Goal: Navigation & Orientation: Find specific page/section

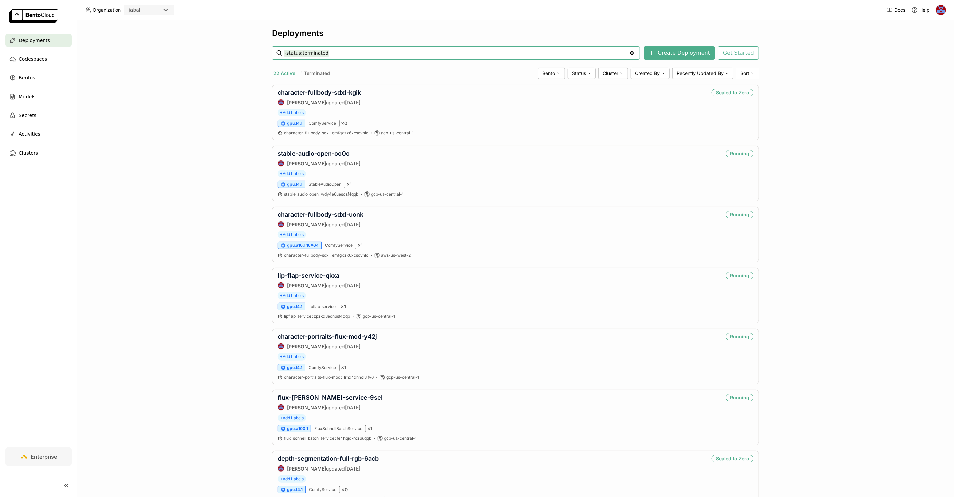
drag, startPoint x: 219, startPoint y: 107, endPoint x: 239, endPoint y: 106, distance: 19.8
click at [219, 106] on div "Deployments -status:terminated -status:terminated Clear value Create Deployment…" at bounding box center [515, 258] width 877 height 477
click at [608, 73] on span "Cluster" at bounding box center [610, 73] width 15 height 6
click at [574, 131] on li "aws-us-west-2" at bounding box center [588, 137] width 81 height 16
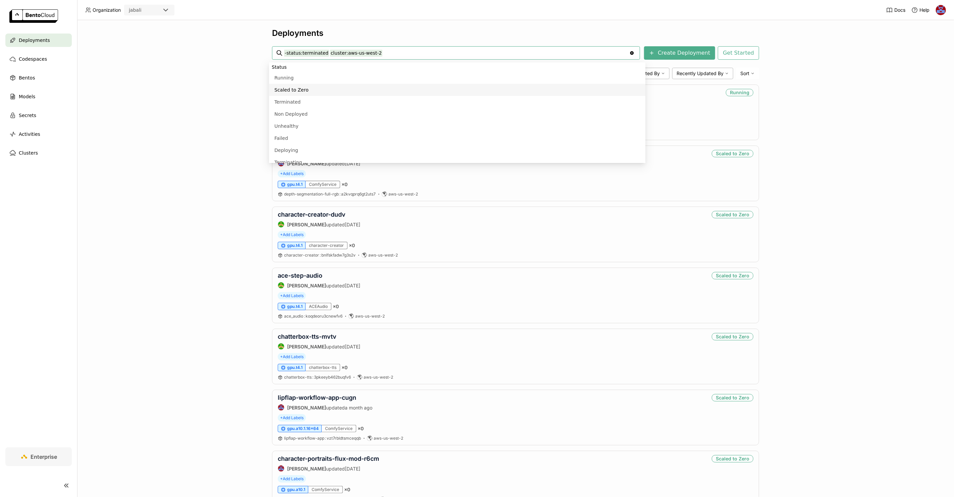
click at [165, 91] on div "Deployments -status:terminated cluster:aws-us-west-2 -status:terminated cluster…" at bounding box center [515, 258] width 877 height 477
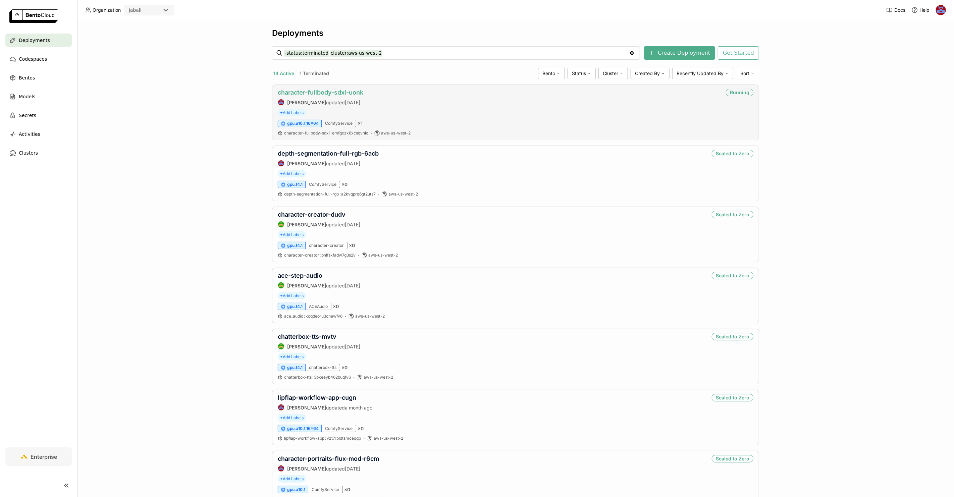
click at [301, 95] on link "character-fullbody-sdxl-uonk" at bounding box center [321, 92] width 86 height 7
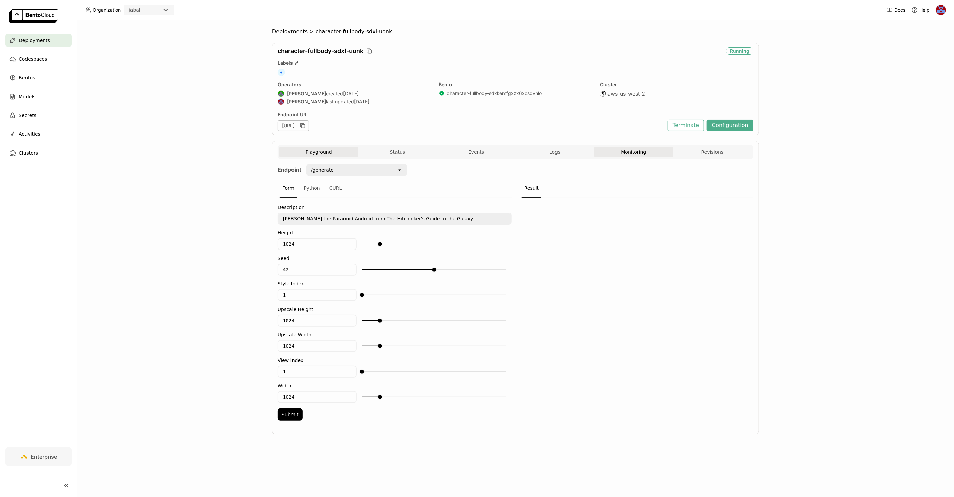
click at [625, 156] on button "Monitoring" at bounding box center [634, 152] width 79 height 10
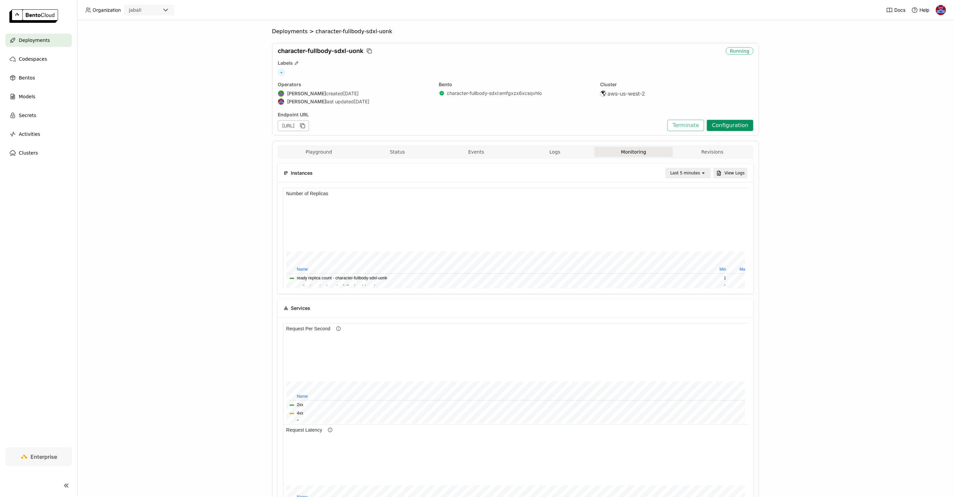
click at [734, 125] on button "Configuration" at bounding box center [730, 125] width 47 height 11
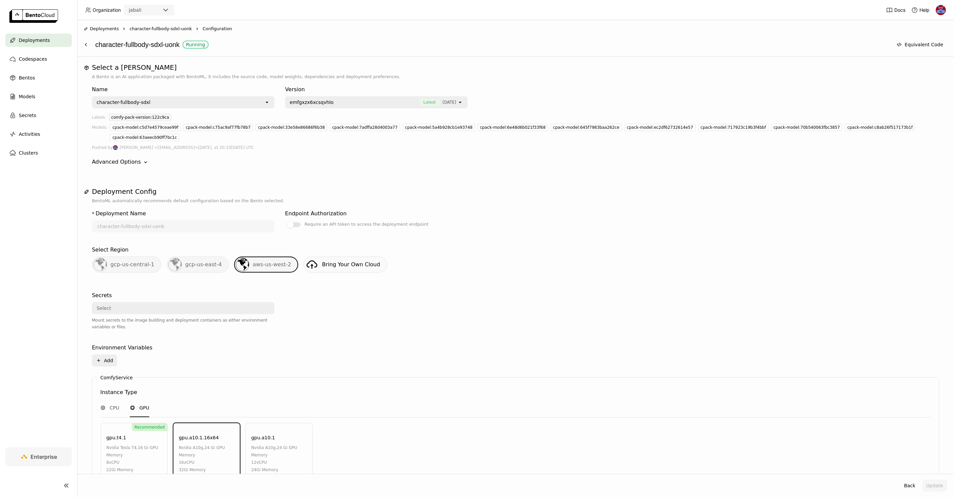
click at [152, 30] on span "character-fullbody-sdxl-uonk" at bounding box center [161, 29] width 62 height 7
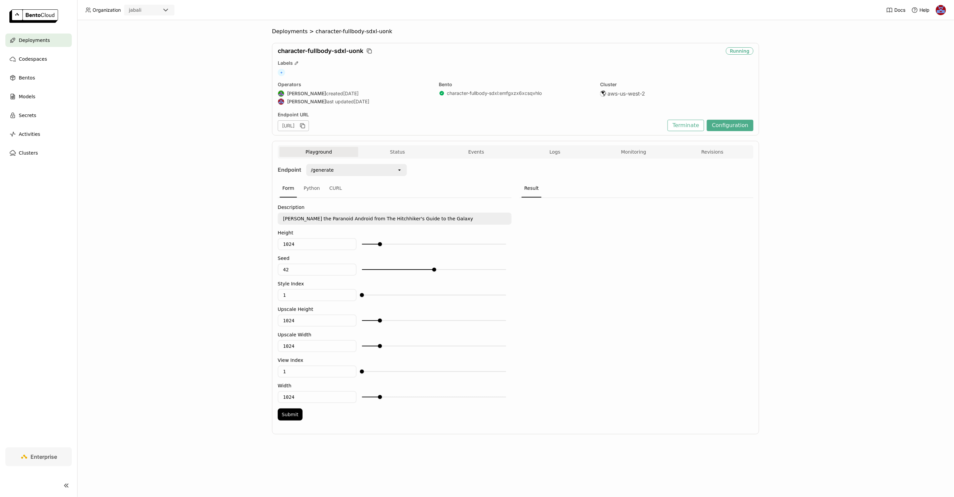
click at [48, 37] on div "Deployments" at bounding box center [38, 40] width 66 height 13
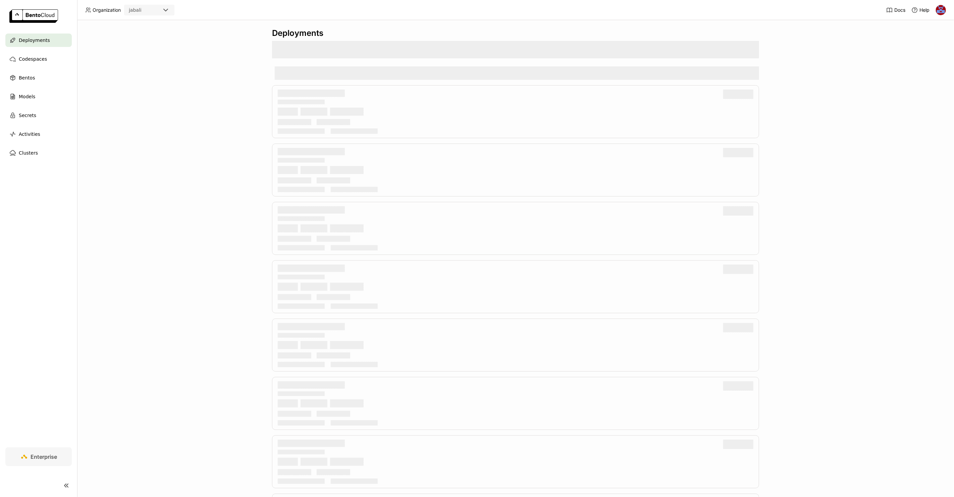
click at [150, 91] on div "Deployments" at bounding box center [515, 258] width 877 height 477
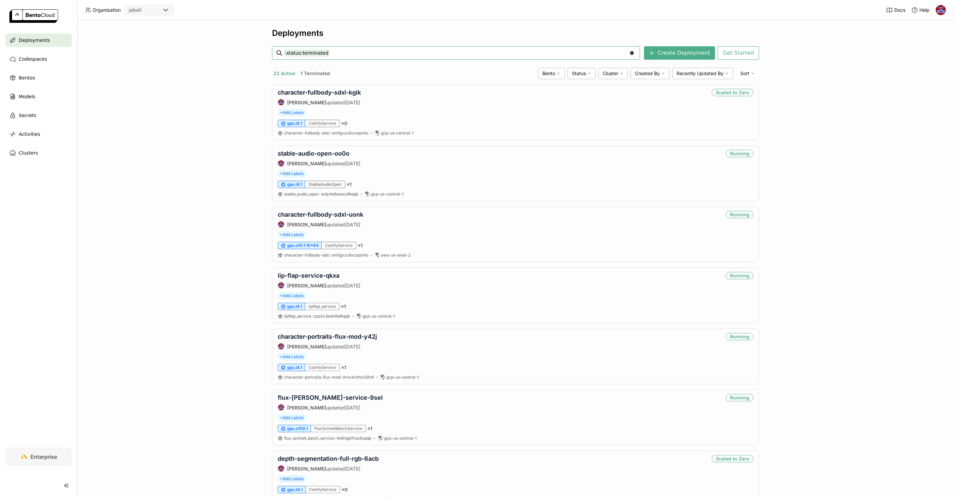
click at [205, 86] on div "Deployments -status:terminated -status:terminated Clear value Create Deployment…" at bounding box center [515, 258] width 877 height 477
click at [605, 73] on span "Cluster" at bounding box center [610, 73] width 15 height 6
click at [570, 136] on div "aws-us-west-2" at bounding box center [588, 137] width 72 height 8
click at [835, 120] on div "Deployments -status:terminated cluster:aws-us-west-2 -status:terminated cluster…" at bounding box center [515, 258] width 877 height 477
click at [42, 150] on div "Clusters" at bounding box center [38, 152] width 66 height 13
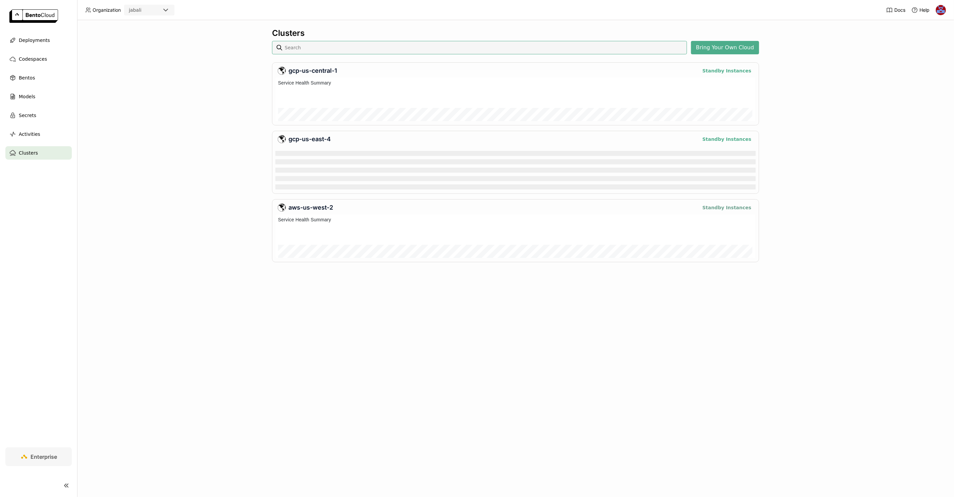
click at [728, 206] on button "Standby Instances" at bounding box center [727, 208] width 53 height 8
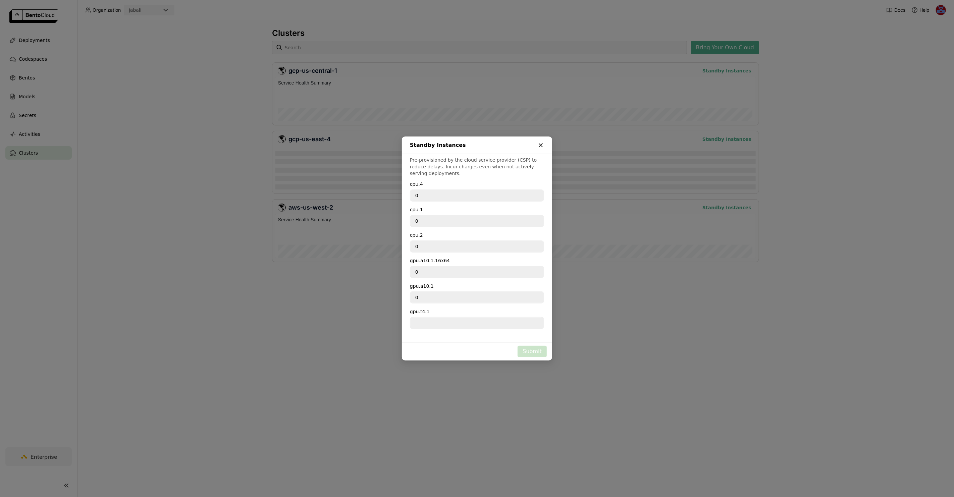
click at [539, 148] on icon "dialog" at bounding box center [541, 145] width 7 height 7
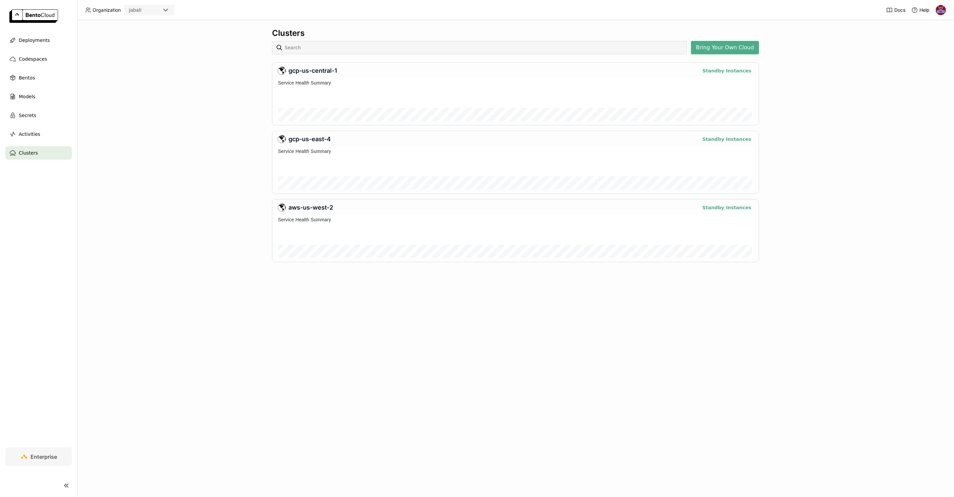
scroll to position [41, 478]
click at [745, 206] on button "Standby Instances" at bounding box center [727, 208] width 53 height 8
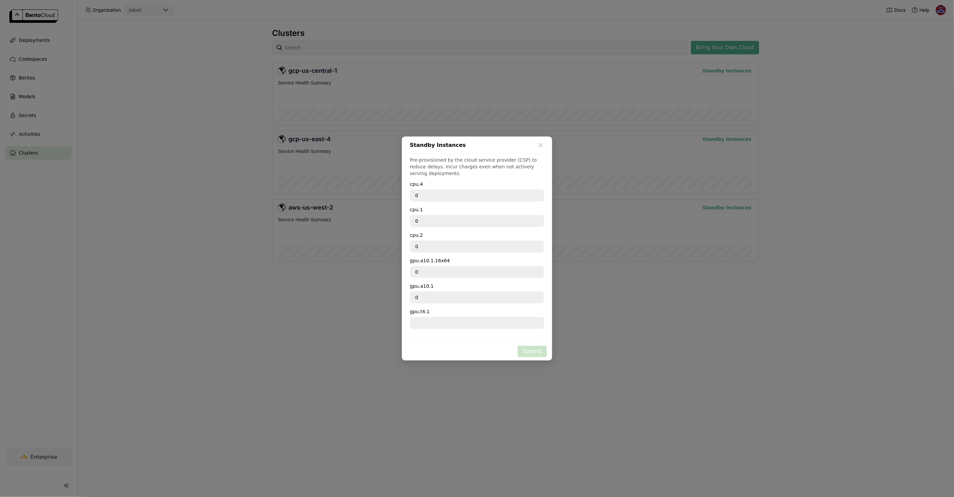
click at [466, 227] on div "0" at bounding box center [477, 221] width 134 height 12
click at [443, 281] on div "Pre-provisioned by the cloud service provider (CSP) to reduce delays. Incur cha…" at bounding box center [477, 248] width 150 height 189
click at [431, 294] on input "0" at bounding box center [477, 297] width 133 height 11
click at [540, 148] on icon "dialog" at bounding box center [541, 145] width 7 height 7
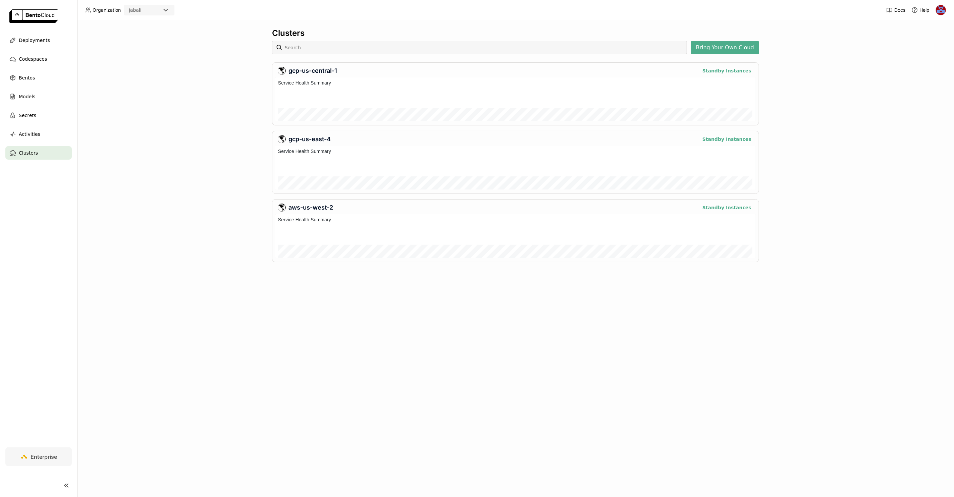
click at [815, 125] on div "Clusters Bring Your Own Cloud gcp-us-central-1 Standby Instances gcp-us-east-4 …" at bounding box center [515, 258] width 877 height 477
click at [47, 43] on div "Deployments" at bounding box center [38, 40] width 66 height 13
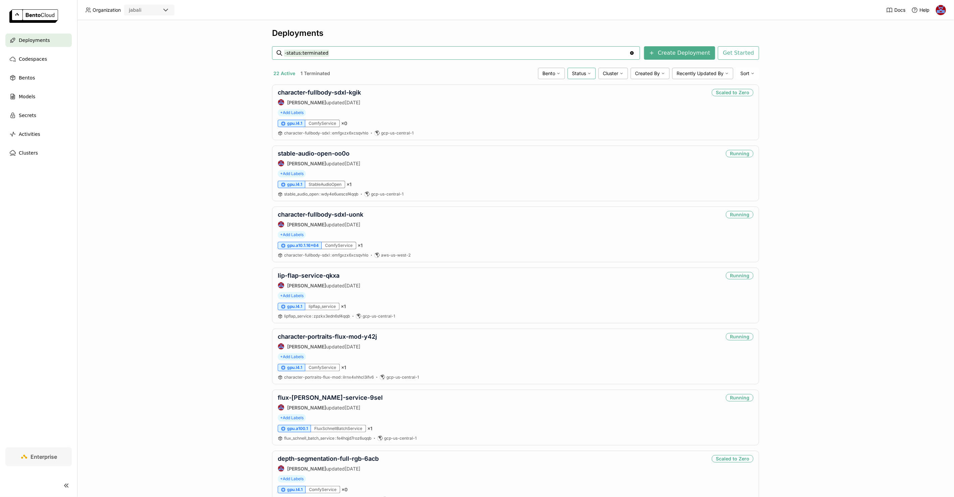
click at [586, 70] on div "Status" at bounding box center [582, 73] width 28 height 11
click at [543, 77] on div "Bento" at bounding box center [551, 73] width 27 height 11
click at [621, 71] on div "Cluster" at bounding box center [614, 73] width 30 height 11
click at [567, 134] on div "aws-us-west-2" at bounding box center [588, 137] width 72 height 8
click at [808, 105] on div "Deployments -status:terminated cluster:aws-us-west-2 -status:terminated cluster…" at bounding box center [515, 258] width 877 height 477
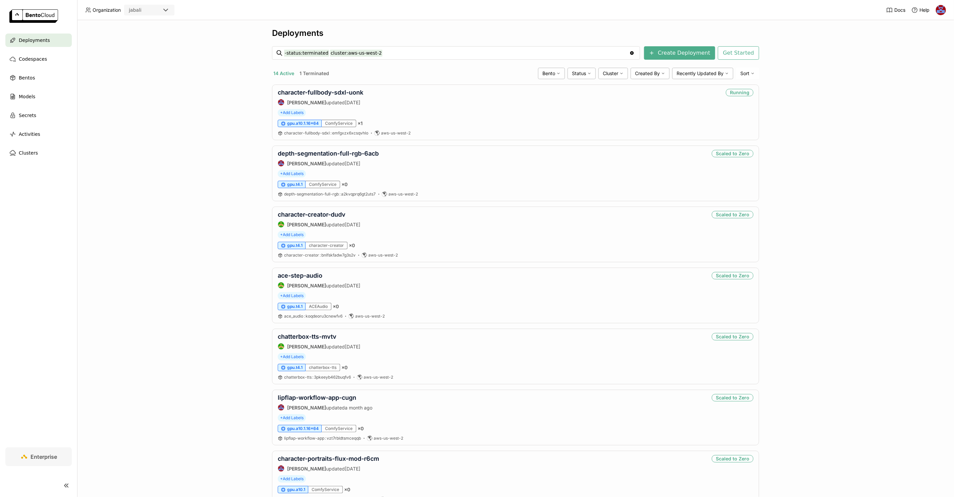
click at [822, 96] on div "Deployments -status:terminated cluster:aws-us-west-2 -status:terminated cluster…" at bounding box center [515, 258] width 877 height 477
click at [39, 149] on div "Clusters" at bounding box center [38, 152] width 66 height 13
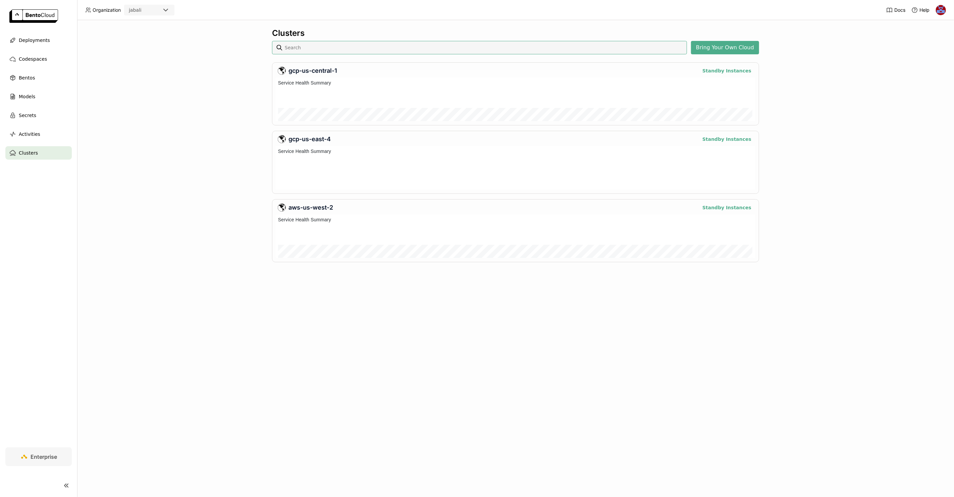
scroll to position [41, 478]
click at [734, 207] on button "Standby Instances" at bounding box center [727, 208] width 53 height 8
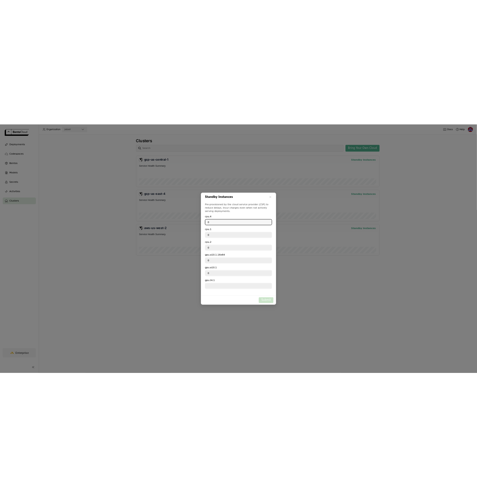
scroll to position [41, 374]
